Goal: Task Accomplishment & Management: Manage account settings

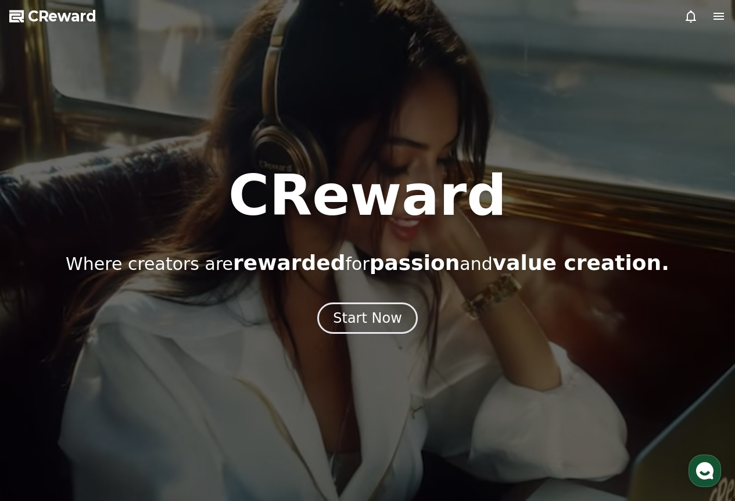
click at [700, 462] on icon "button" at bounding box center [704, 471] width 21 height 21
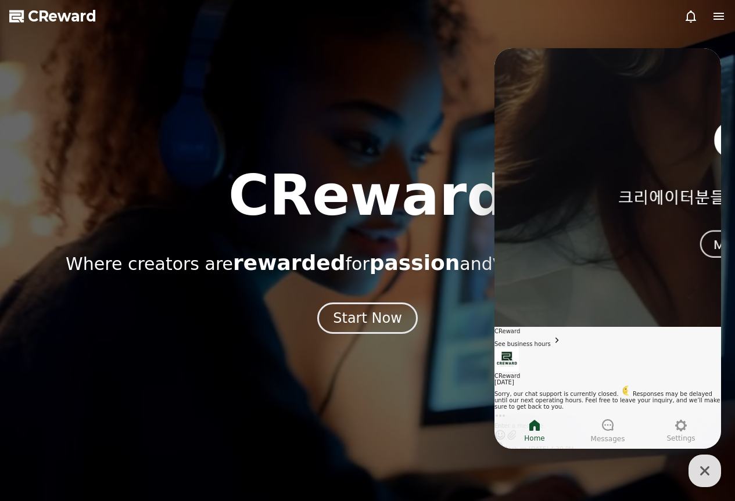
click at [384, 128] on div at bounding box center [367, 250] width 735 height 501
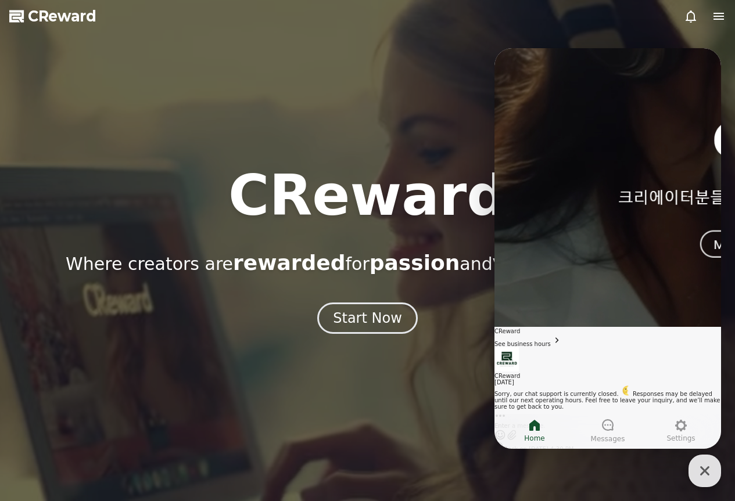
click at [697, 463] on icon "button" at bounding box center [704, 471] width 21 height 21
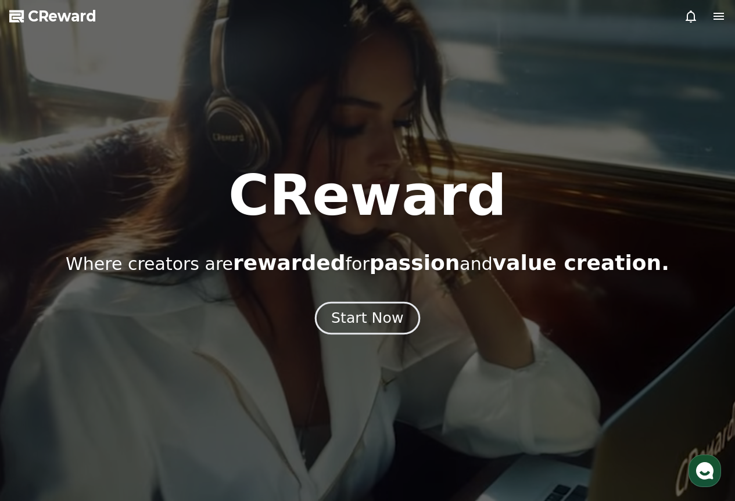
click at [363, 329] on button "Start Now" at bounding box center [367, 317] width 105 height 33
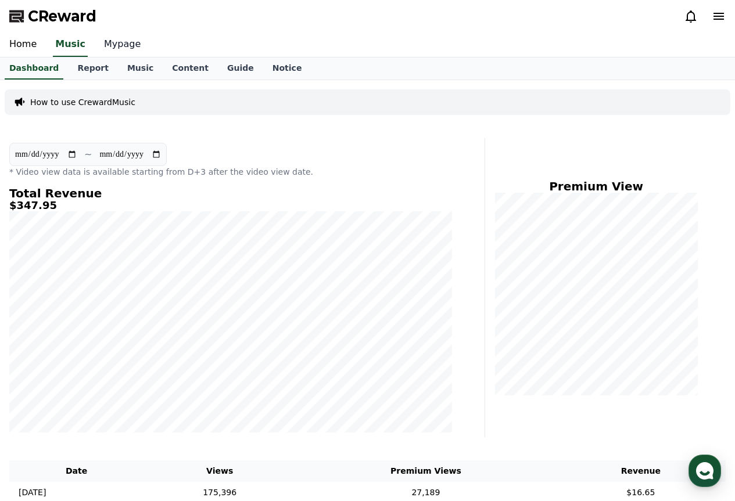
click at [109, 49] on link "Mypage" at bounding box center [122, 45] width 55 height 24
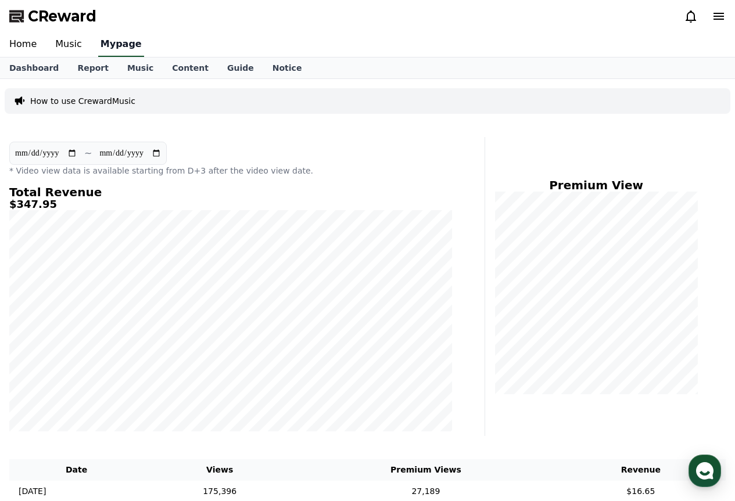
select select "**********"
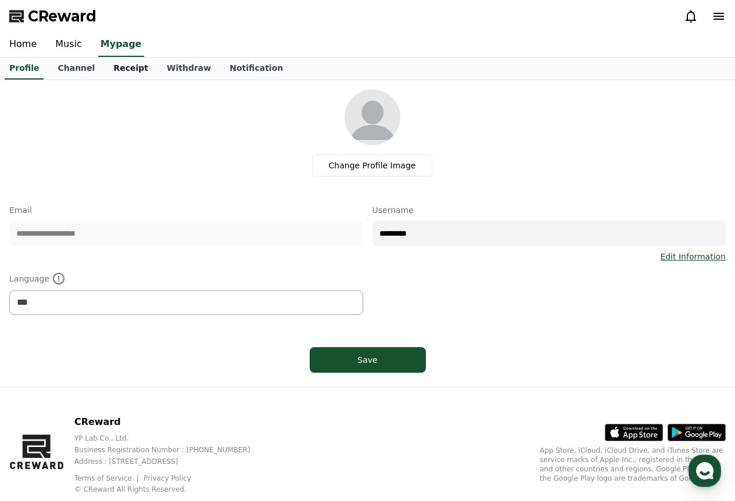
click at [108, 66] on link "Receipt" at bounding box center [130, 68] width 53 height 22
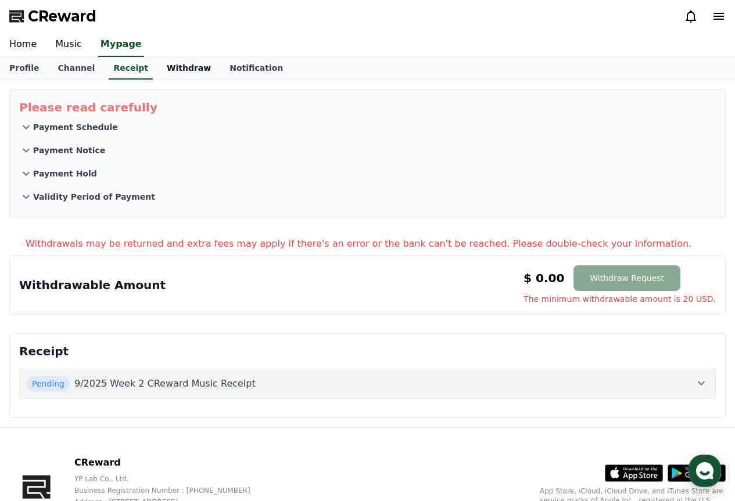
click at [164, 64] on link "Withdraw" at bounding box center [188, 68] width 63 height 22
